Goal: Information Seeking & Learning: Learn about a topic

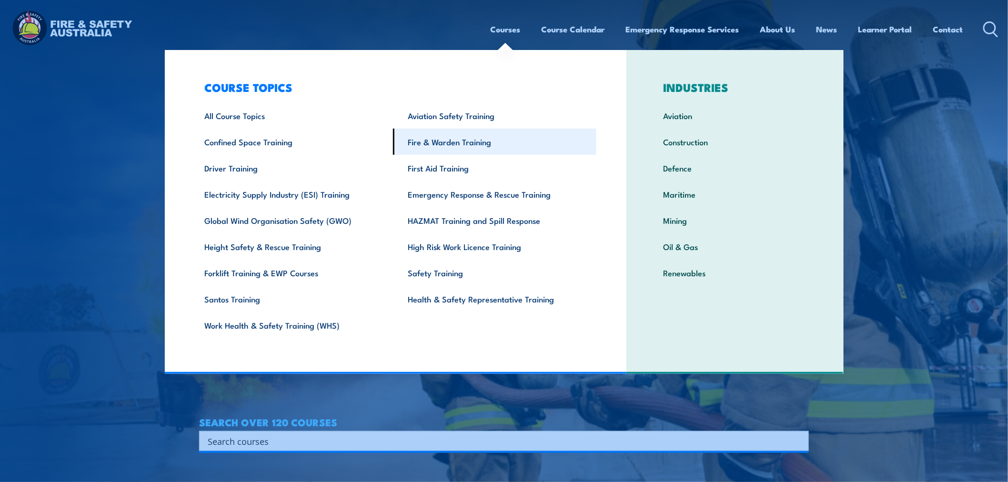
click at [454, 145] on link "Fire & Warden Training" at bounding box center [494, 142] width 203 height 26
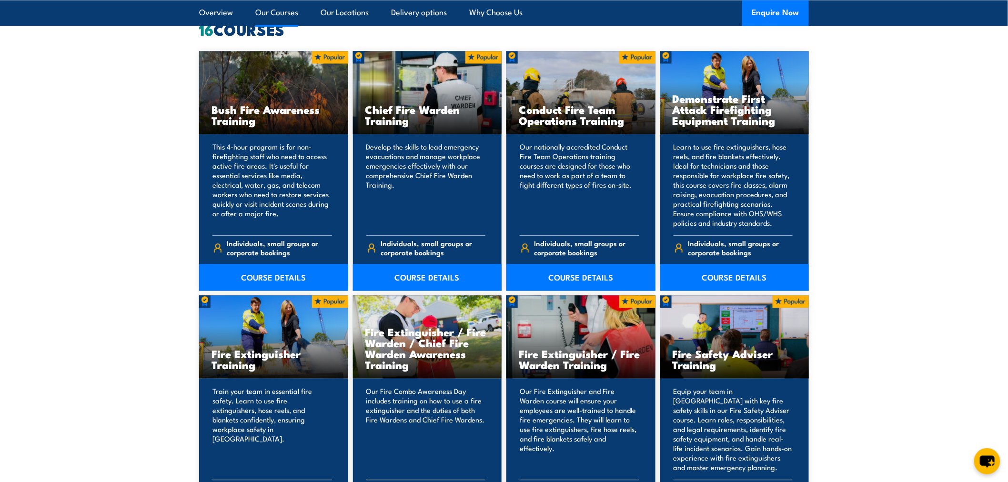
scroll to position [793, 0]
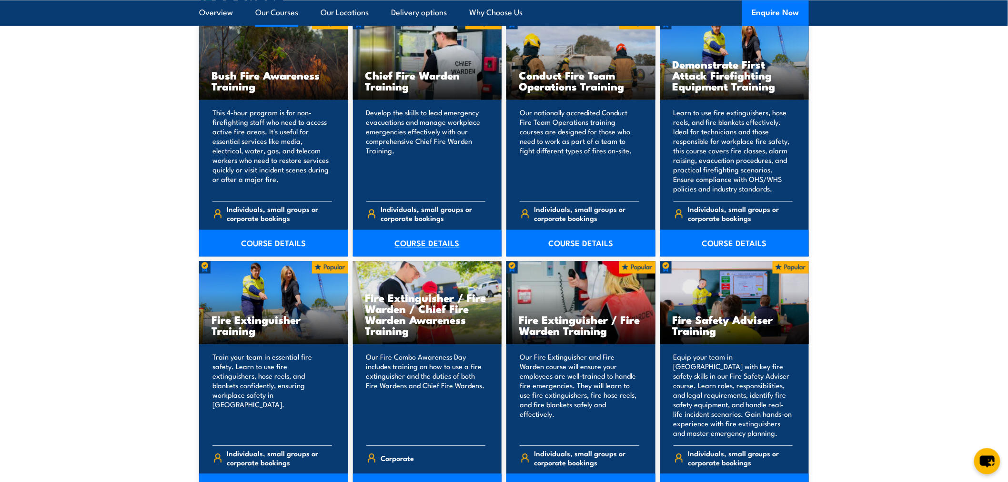
click at [416, 245] on link "COURSE DETAILS" at bounding box center [427, 242] width 149 height 27
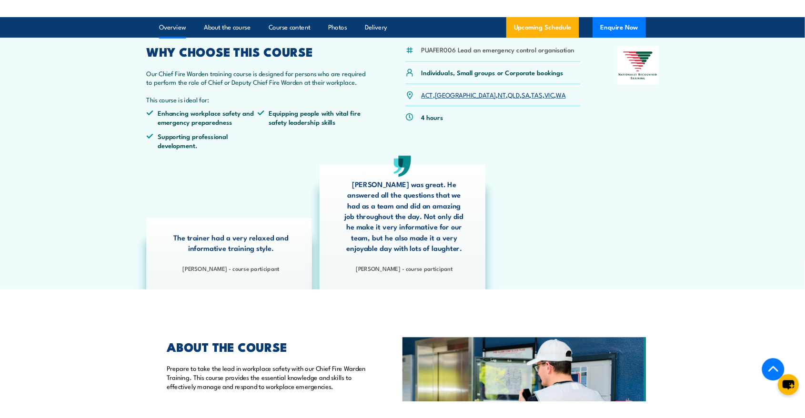
scroll to position [301, 0]
